Goal: Obtain resource: Download file/media

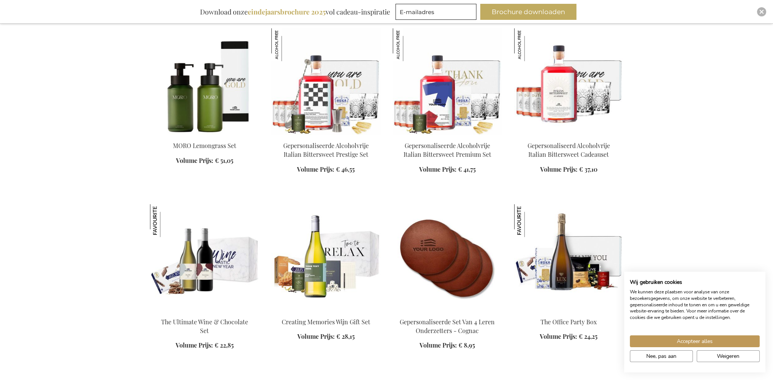
scroll to position [917, 0]
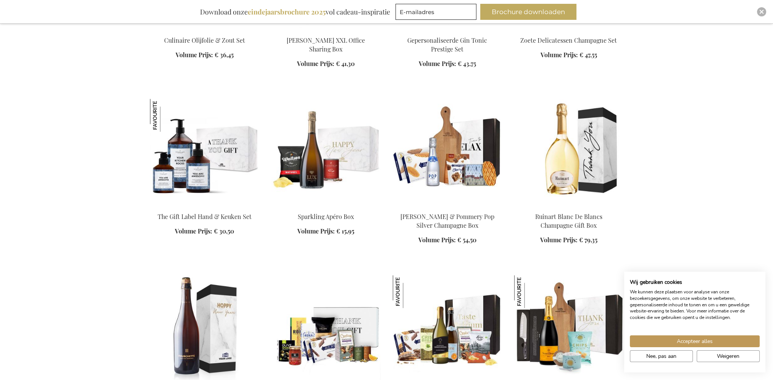
scroll to position [1375, 0]
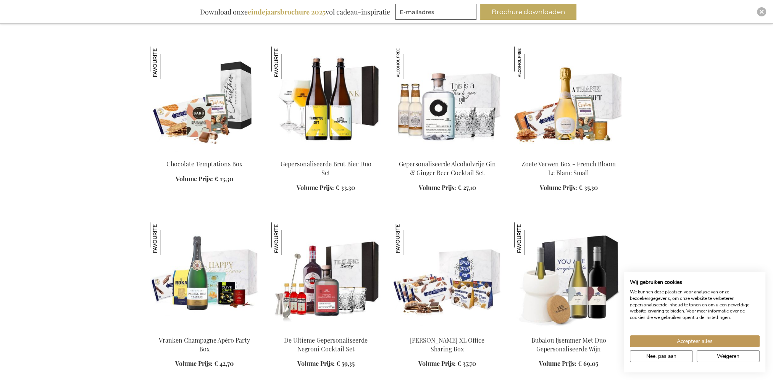
scroll to position [1948, 0]
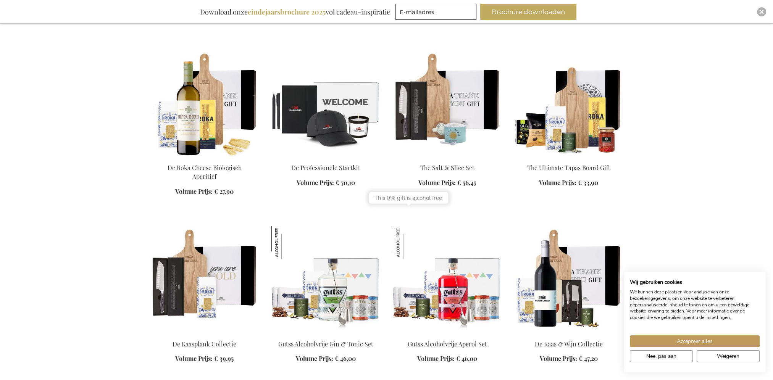
scroll to position [3017, 0]
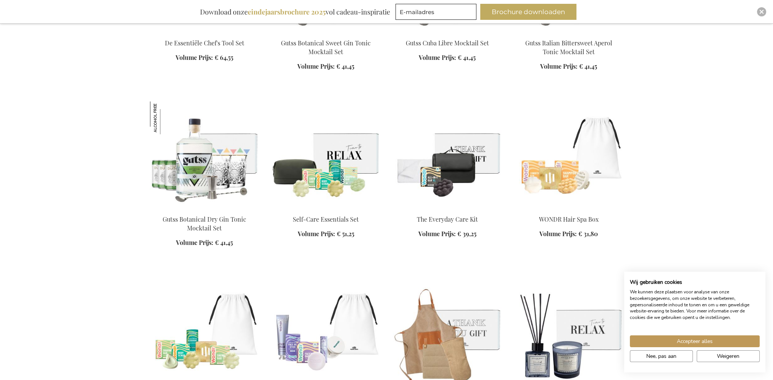
scroll to position [3514, 0]
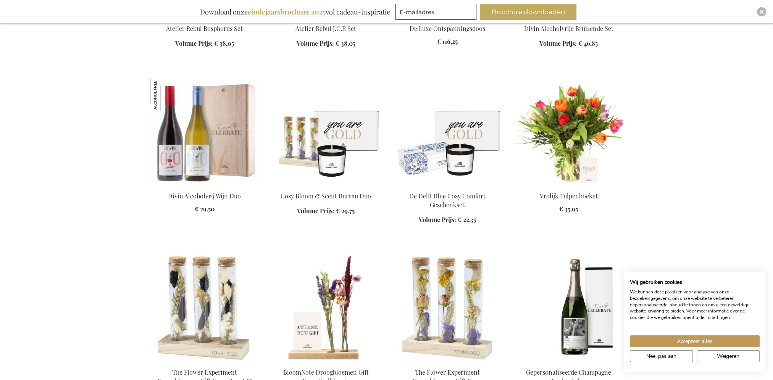
scroll to position [4048, 0]
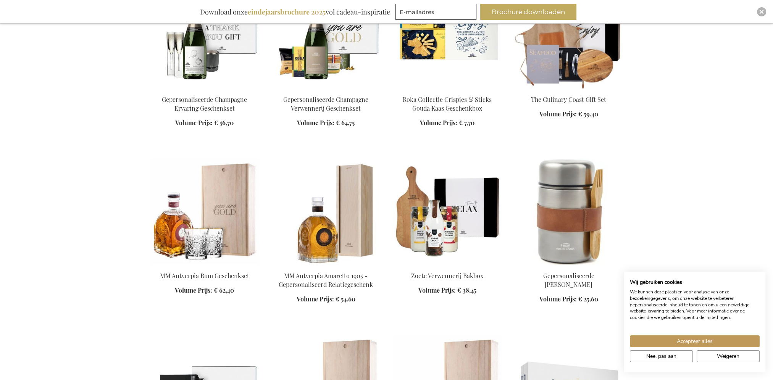
scroll to position [4621, 0]
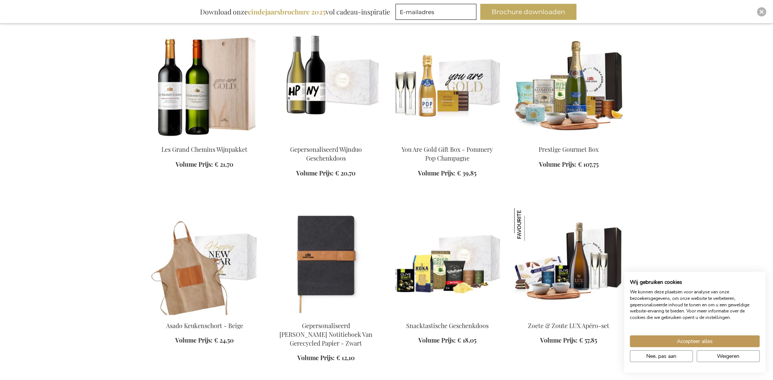
scroll to position [5156, 0]
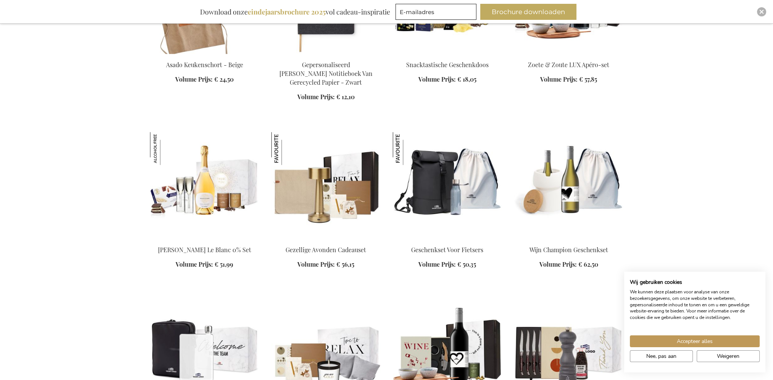
scroll to position [5423, 0]
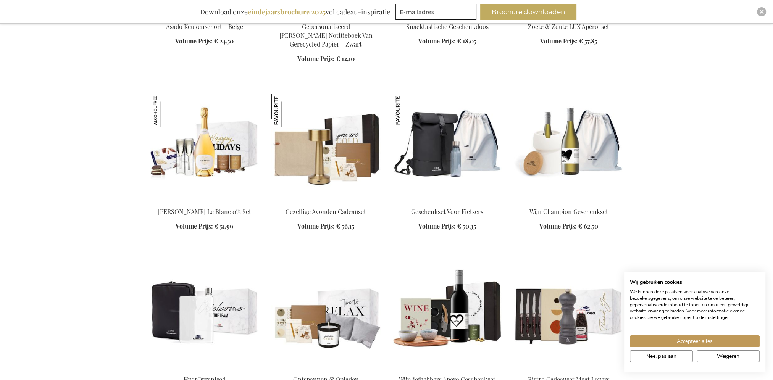
click at [187, 141] on img at bounding box center [204, 147] width 109 height 107
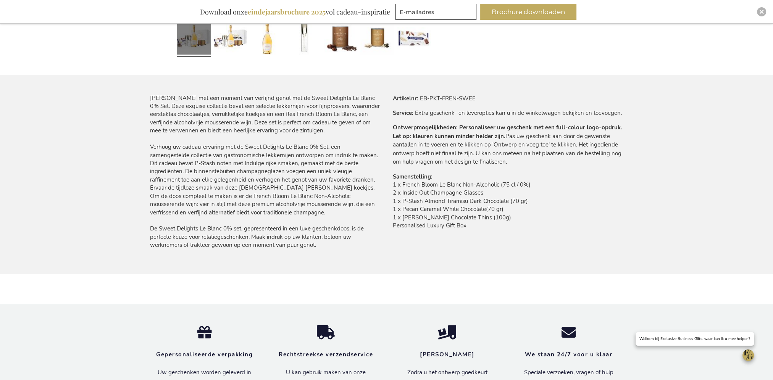
scroll to position [329, 0]
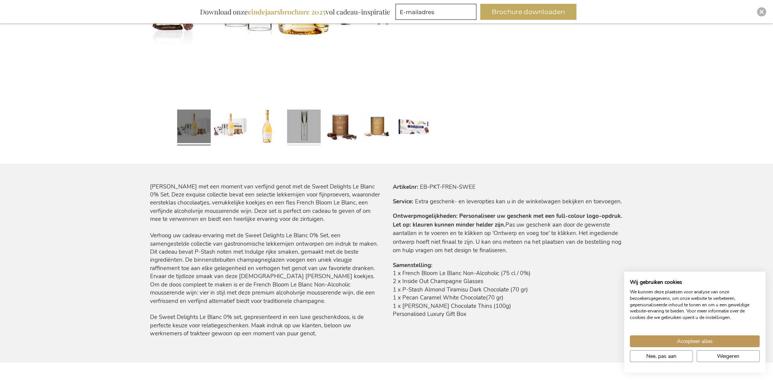
click at [315, 127] on link at bounding box center [304, 128] width 34 height 42
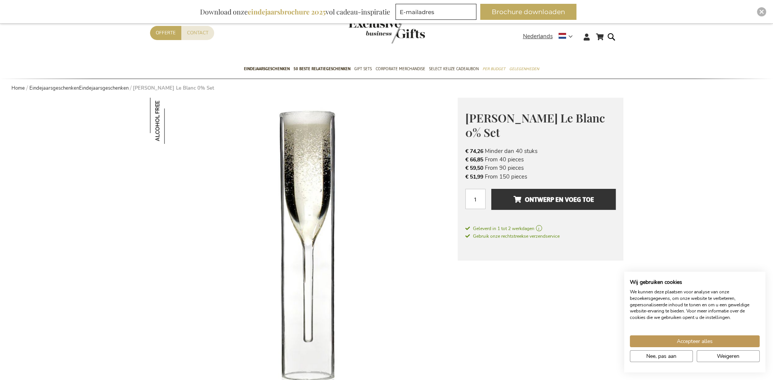
scroll to position [23, 0]
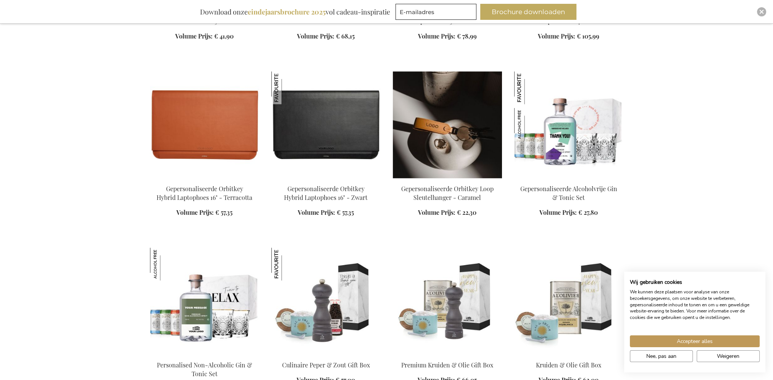
scroll to position [726, 0]
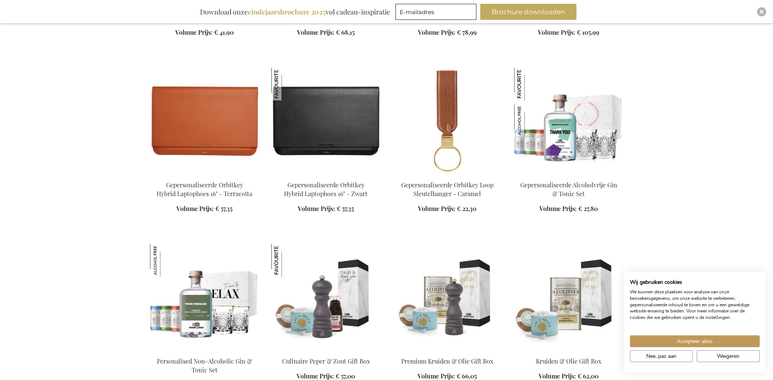
click at [309, 15] on b "eindejaarsbrochure 2025" at bounding box center [287, 11] width 78 height 9
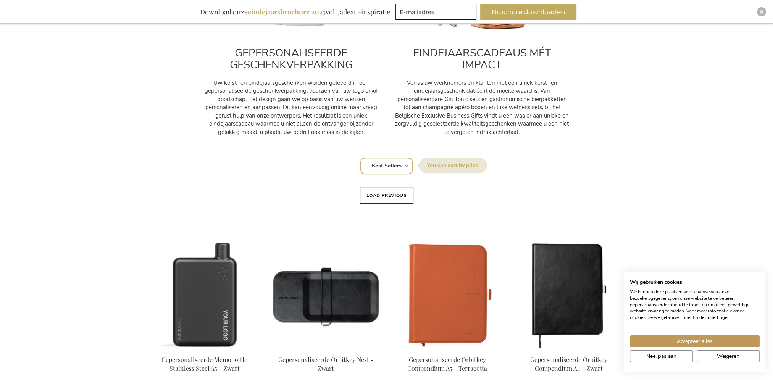
scroll to position [267, 0]
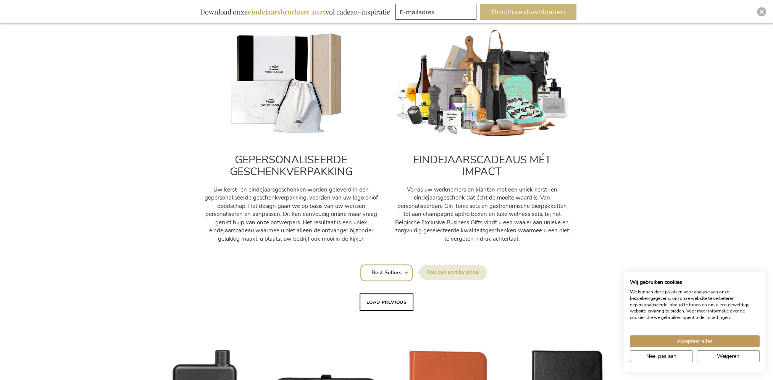
click at [529, 12] on button "Brochure downloaden" at bounding box center [528, 12] width 96 height 16
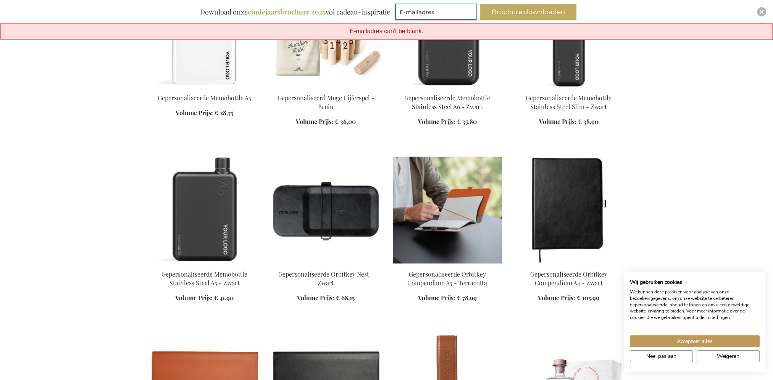
scroll to position [1910, 0]
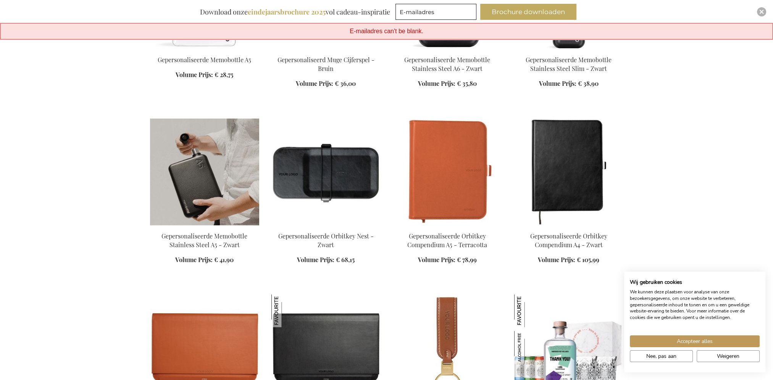
click at [218, 174] on img at bounding box center [204, 171] width 109 height 107
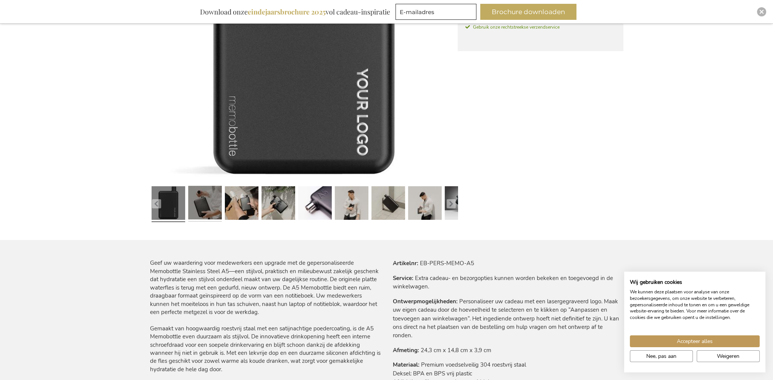
click at [218, 205] on link at bounding box center [205, 204] width 34 height 42
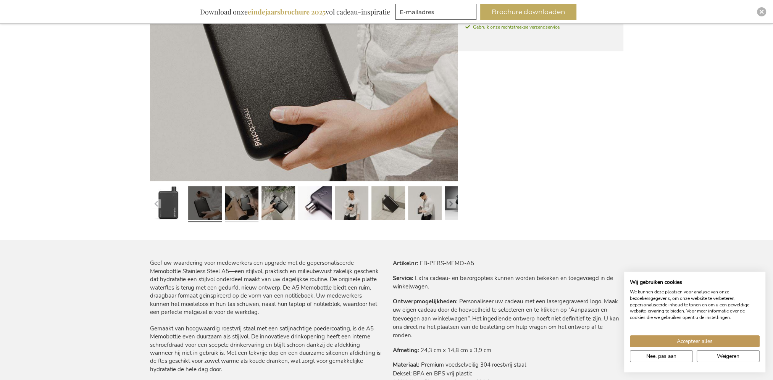
click at [246, 205] on link at bounding box center [242, 204] width 34 height 42
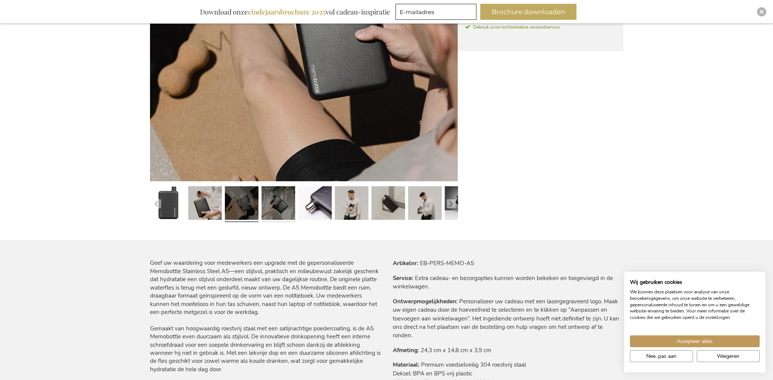
click at [265, 214] on link at bounding box center [279, 204] width 34 height 42
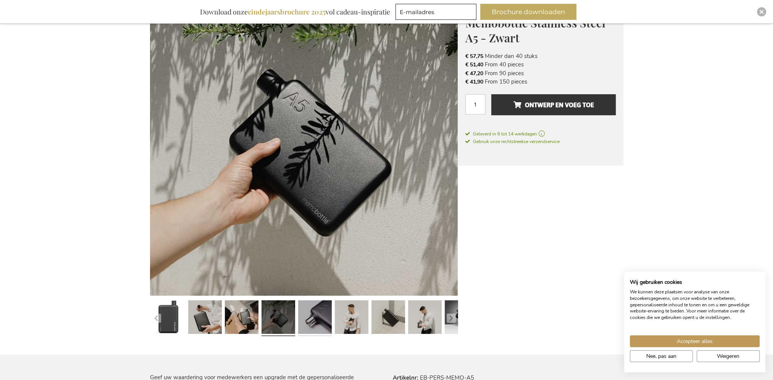
scroll to position [176, 0]
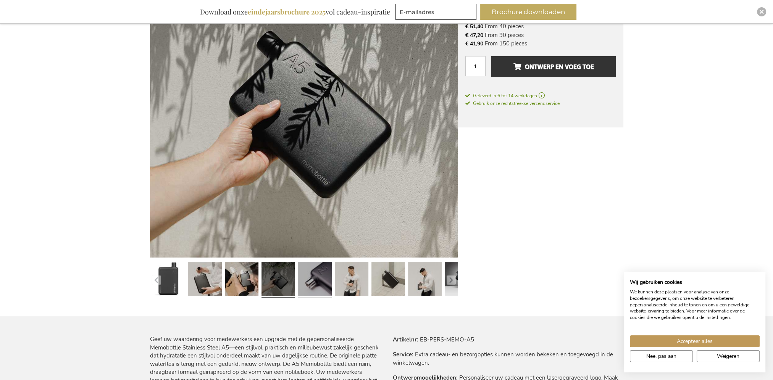
click at [311, 276] on link at bounding box center [315, 281] width 34 height 42
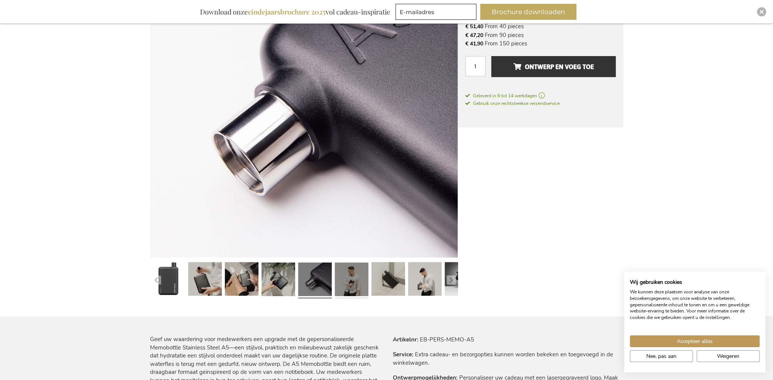
click at [343, 285] on link at bounding box center [352, 281] width 34 height 42
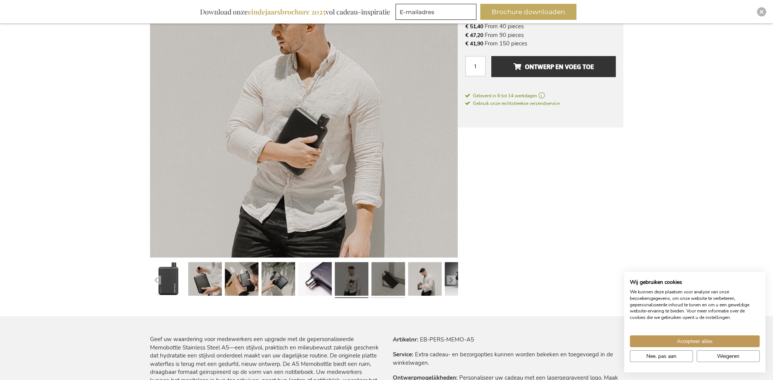
drag, startPoint x: 369, startPoint y: 290, endPoint x: 393, endPoint y: 283, distance: 24.2
click at [369, 289] on div at bounding box center [351, 281] width 37 height 42
click at [402, 281] on link at bounding box center [389, 281] width 34 height 42
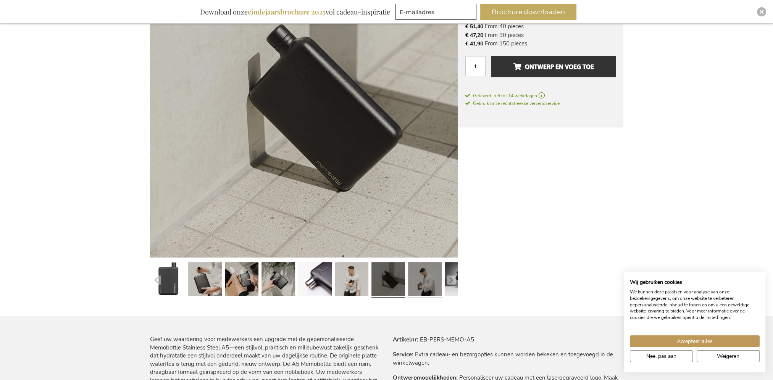
click at [431, 280] on link at bounding box center [425, 281] width 34 height 42
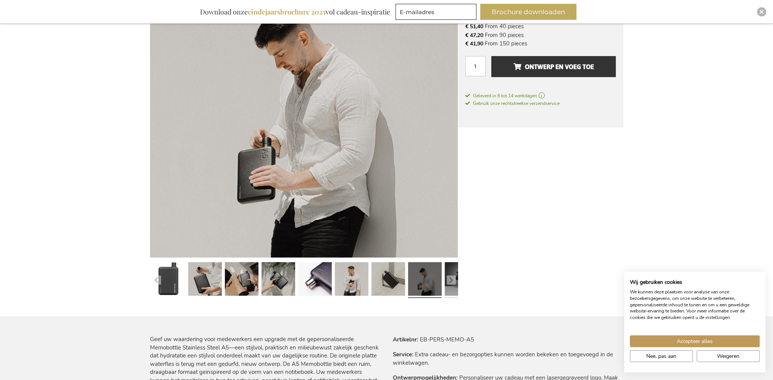
click at [445, 283] on link at bounding box center [462, 281] width 34 height 42
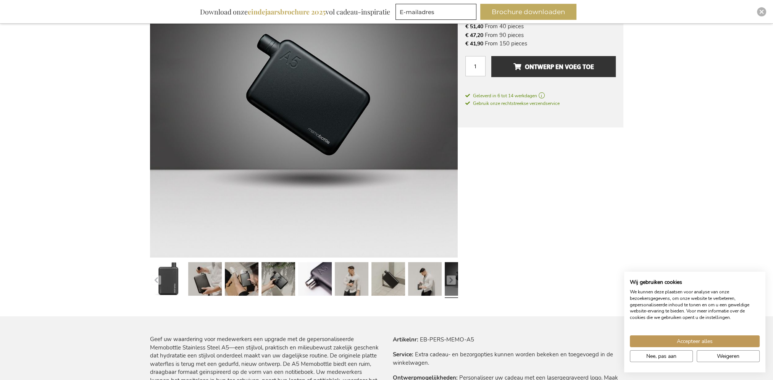
click at [445, 284] on link at bounding box center [462, 281] width 34 height 42
click at [453, 278] on button "button" at bounding box center [451, 280] width 9 height 9
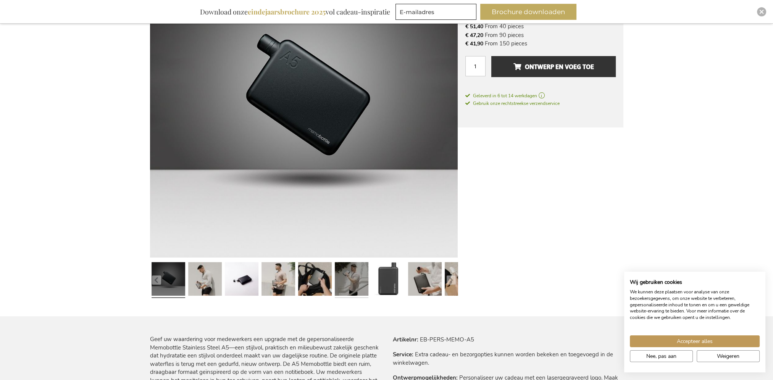
click at [359, 280] on link at bounding box center [352, 281] width 34 height 42
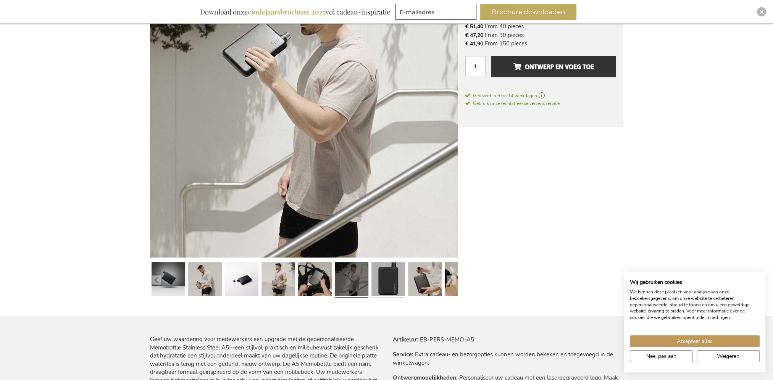
click at [380, 281] on link at bounding box center [389, 281] width 34 height 42
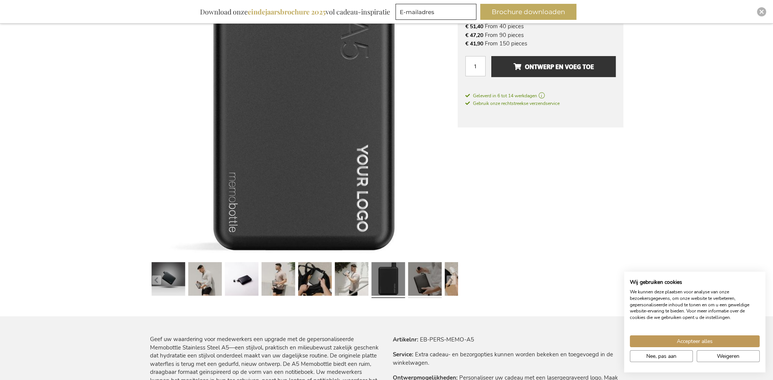
click at [414, 282] on link at bounding box center [425, 281] width 34 height 42
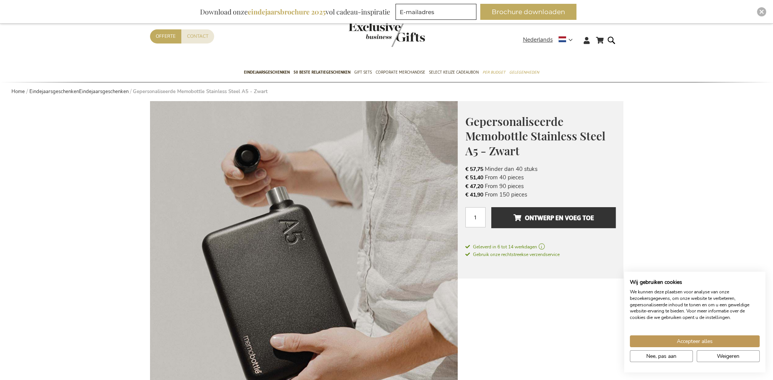
scroll to position [38, 0]
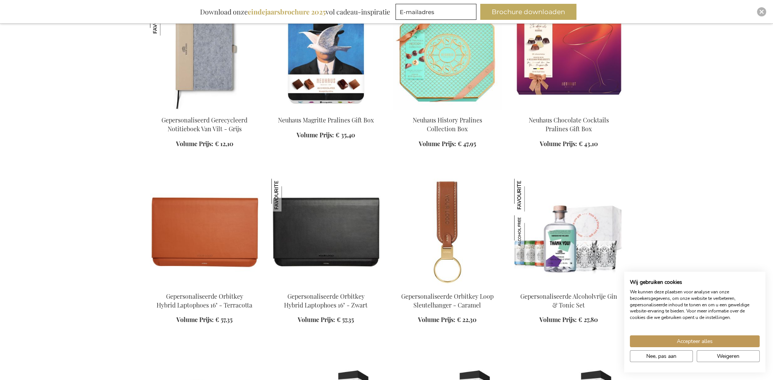
scroll to position [993, 0]
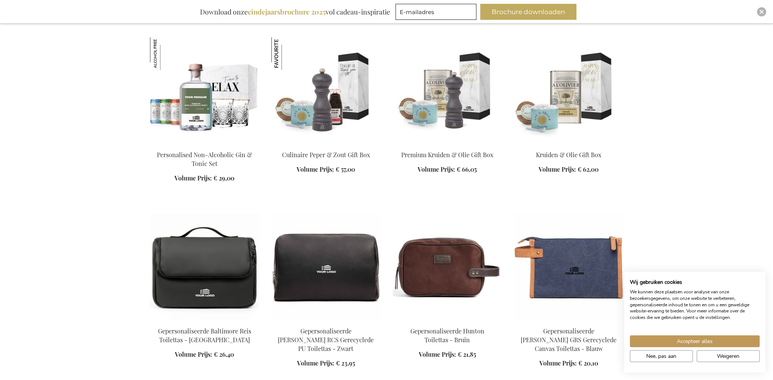
scroll to position [1299, 0]
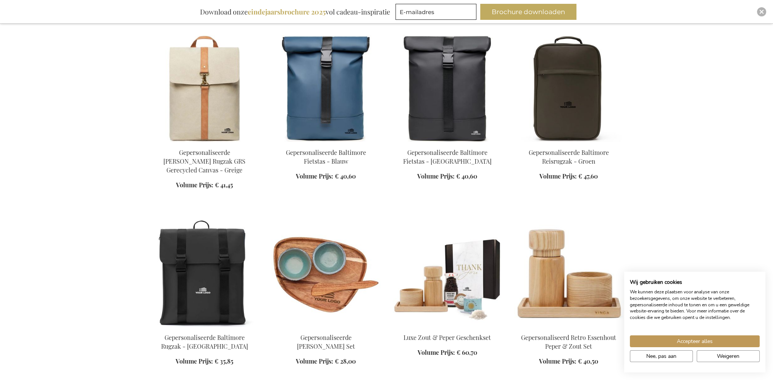
scroll to position [1948, 0]
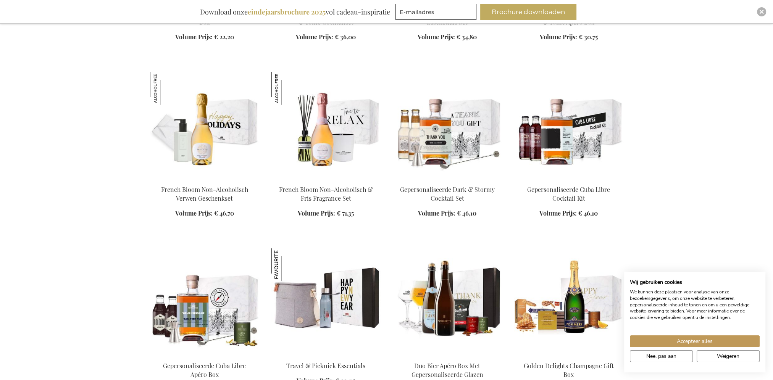
scroll to position [2864, 0]
click at [350, 282] on img at bounding box center [326, 301] width 109 height 107
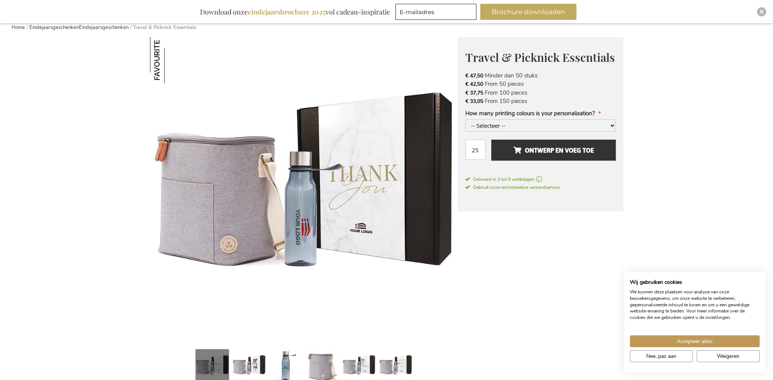
scroll to position [153, 0]
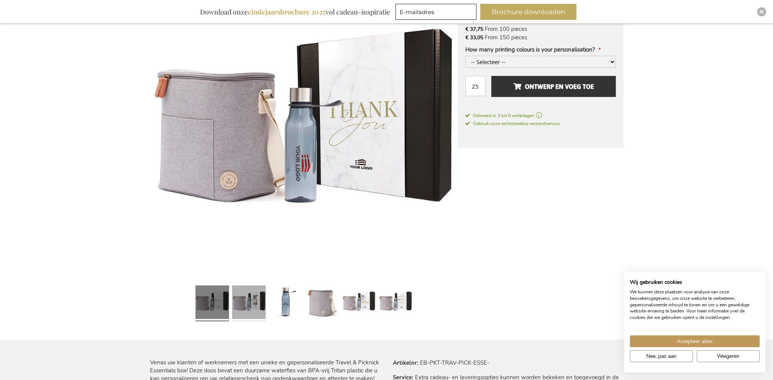
click at [243, 307] on link at bounding box center [249, 304] width 34 height 42
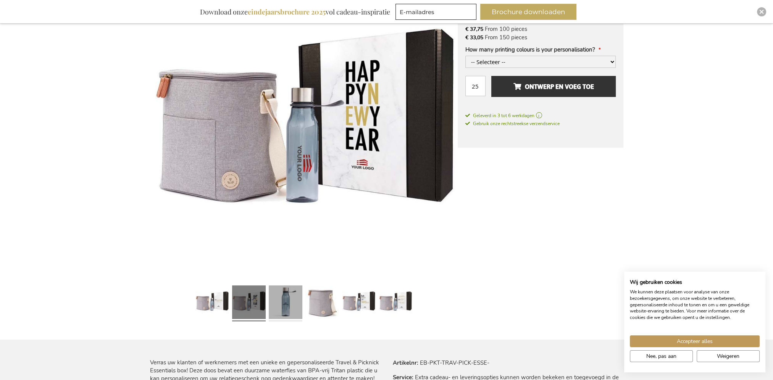
click at [287, 306] on link at bounding box center [286, 304] width 34 height 42
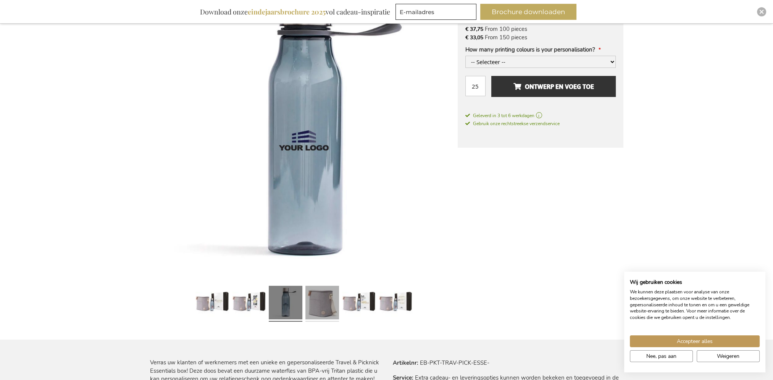
click at [327, 306] on link at bounding box center [323, 304] width 34 height 42
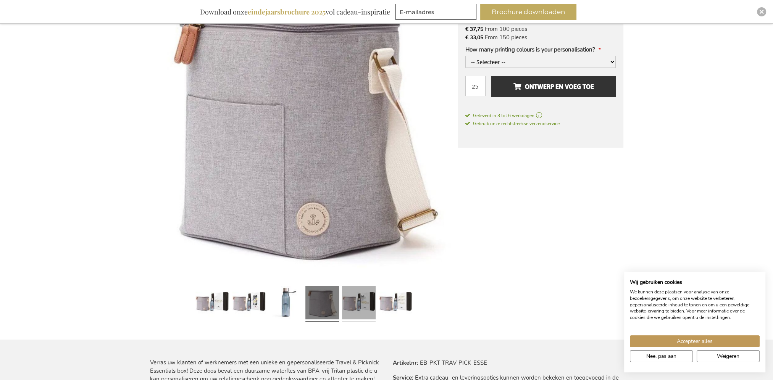
click at [354, 302] on link at bounding box center [359, 304] width 34 height 42
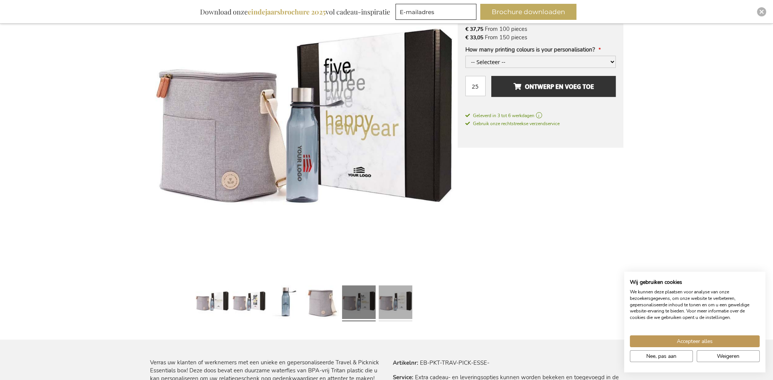
click at [383, 308] on link at bounding box center [396, 304] width 34 height 42
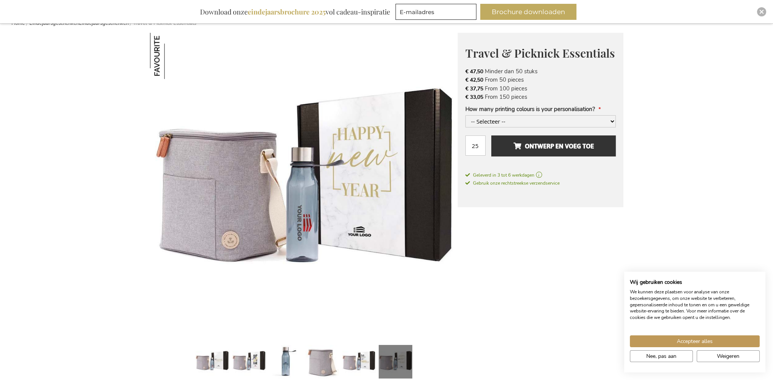
scroll to position [0, 0]
